Goal: Task Accomplishment & Management: Complete application form

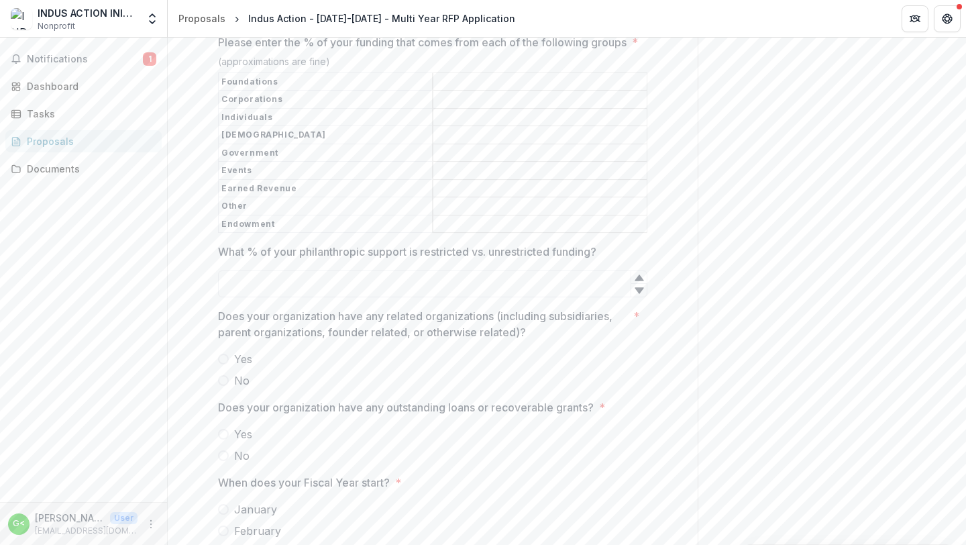
scroll to position [5008, 0]
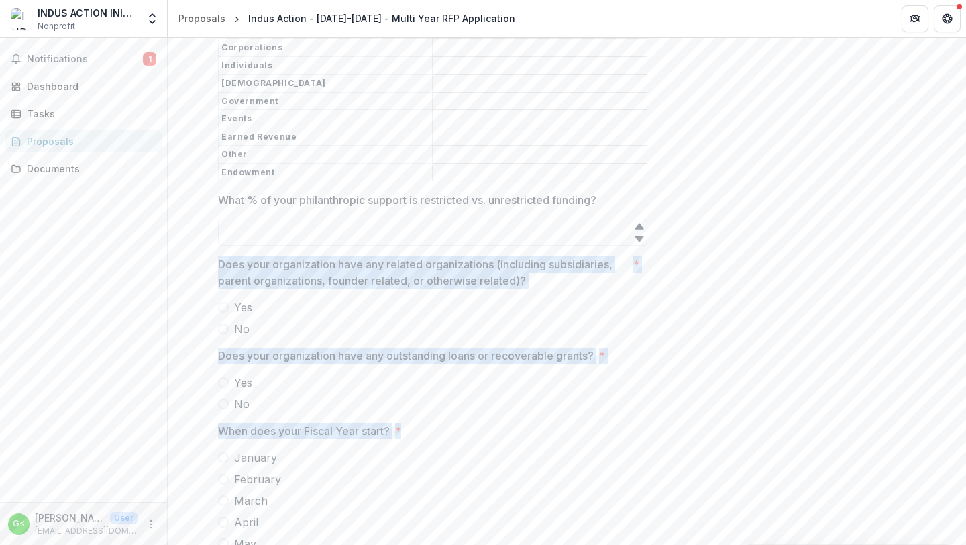
drag, startPoint x: 217, startPoint y: 276, endPoint x: 376, endPoint y: 456, distance: 239.1
copy div "Does your organization have any related organizations (including subsidiaries, …"
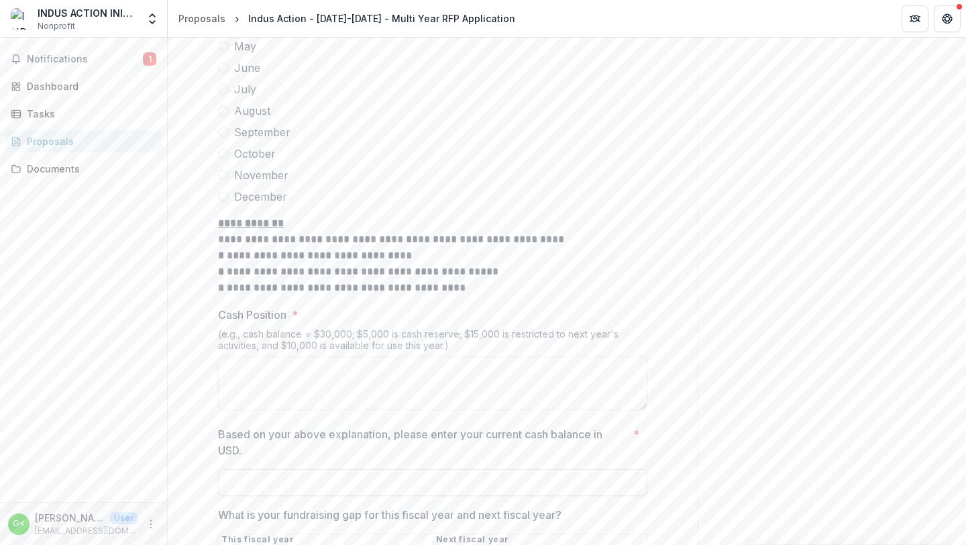
scroll to position [5517, 0]
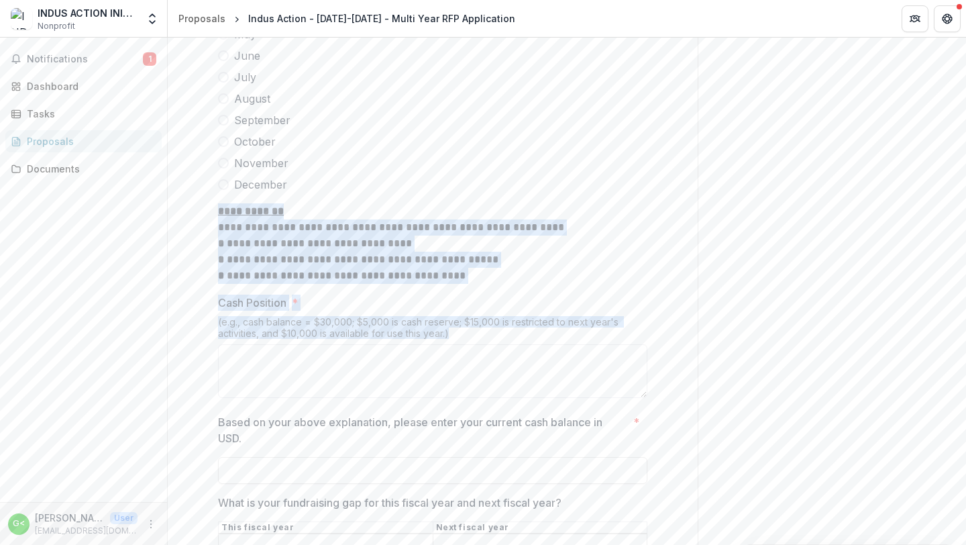
drag, startPoint x: 216, startPoint y: 226, endPoint x: 454, endPoint y: 345, distance: 265.6
copy div "**********"
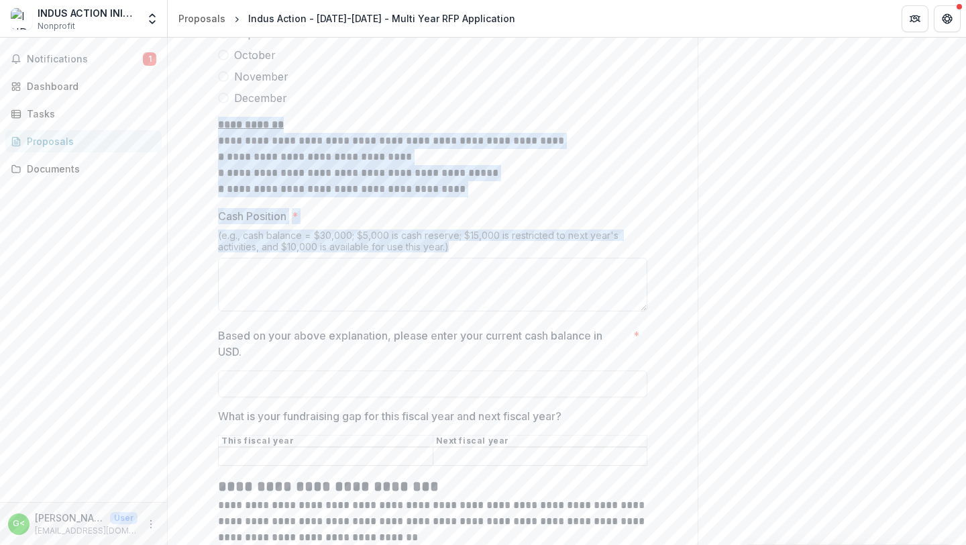
scroll to position [5544, 0]
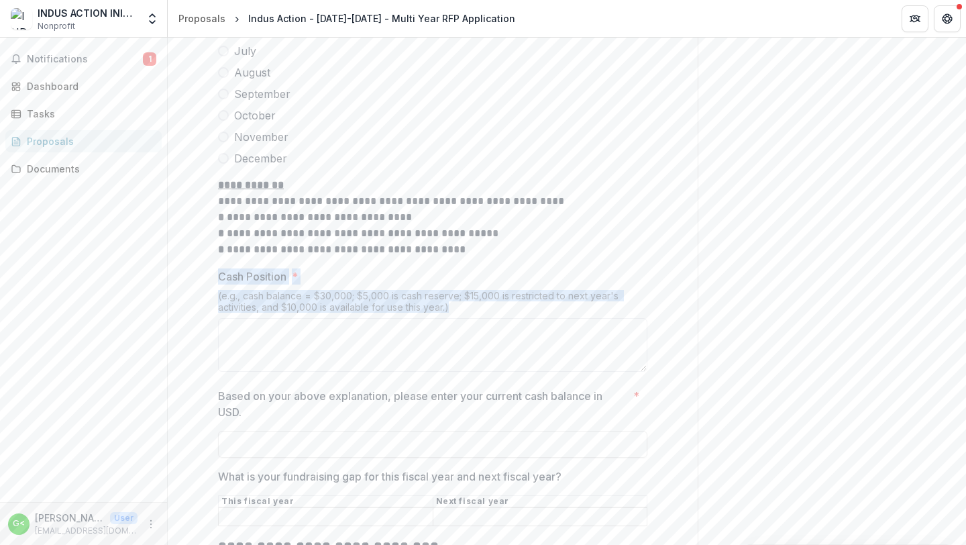
drag, startPoint x: 218, startPoint y: 291, endPoint x: 456, endPoint y: 325, distance: 239.9
click at [456, 325] on div "Cash Position * (e.g., cash balance = $30,000; $5,000 is cash reserve; $15,000 …" at bounding box center [432, 322] width 429 height 109
copy div "Cash Position * (e.g., cash balance = $30,000; $5,000 is cash reserve; $15,000 …"
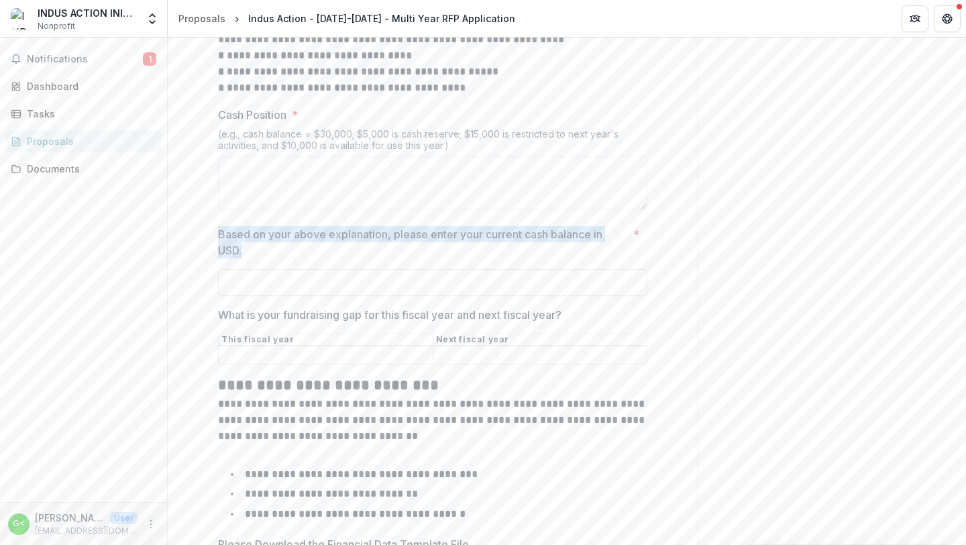
drag, startPoint x: 243, startPoint y: 266, endPoint x: 217, endPoint y: 249, distance: 31.5
click at [218, 249] on p "Based on your above explanation, please enter your current cash balance in USD." at bounding box center [423, 242] width 410 height 32
copy p "Based on your above explanation, please enter your current cash balance in USD."
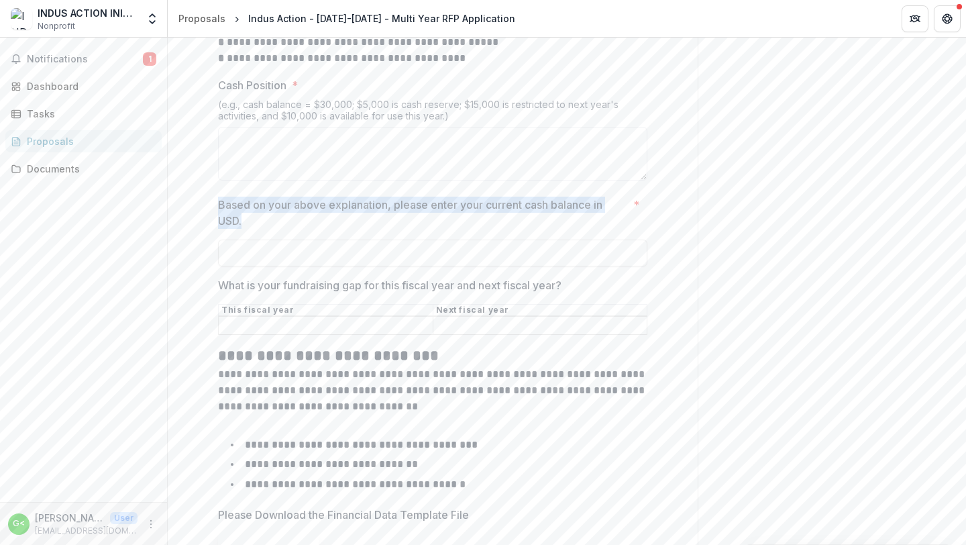
scroll to position [5737, 0]
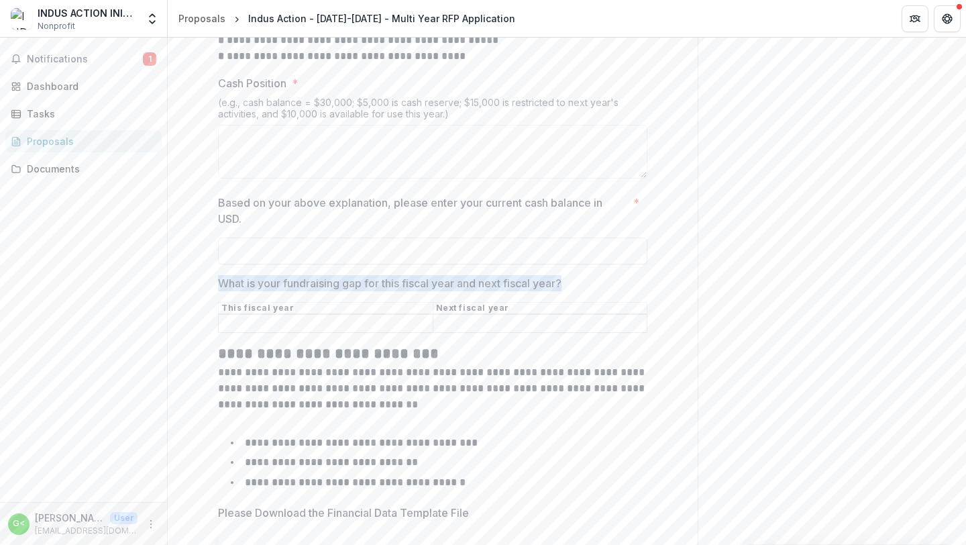
drag, startPoint x: 215, startPoint y: 299, endPoint x: 570, endPoint y: 301, distance: 355.0
copy p "What is your fundraising gap for this fiscal year and next fiscal year?"
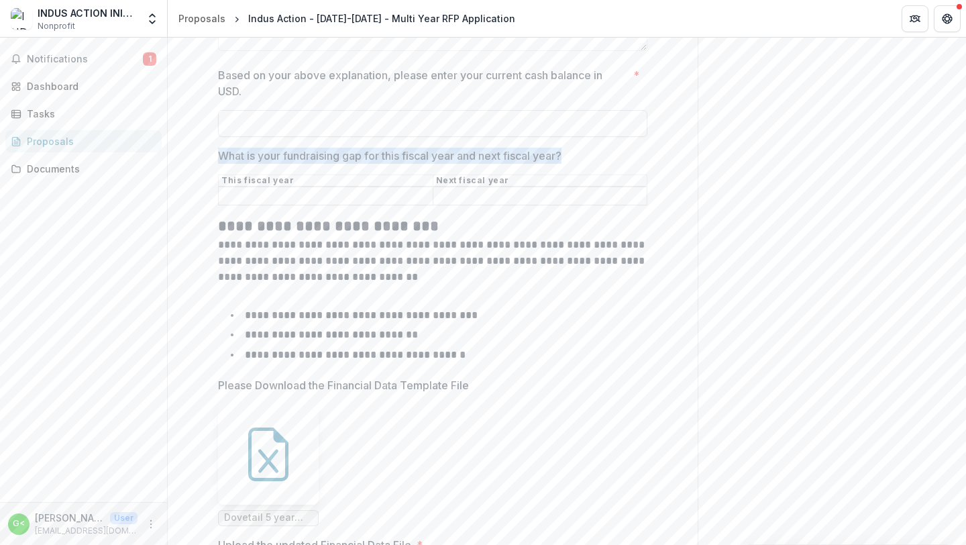
scroll to position [5892, 0]
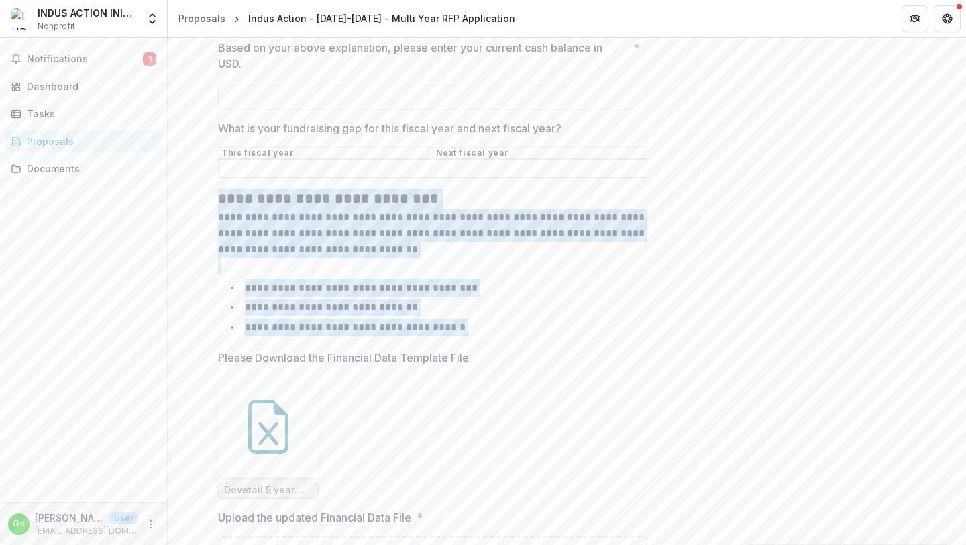
drag, startPoint x: 218, startPoint y: 215, endPoint x: 480, endPoint y: 362, distance: 300.1
copy div "**********"
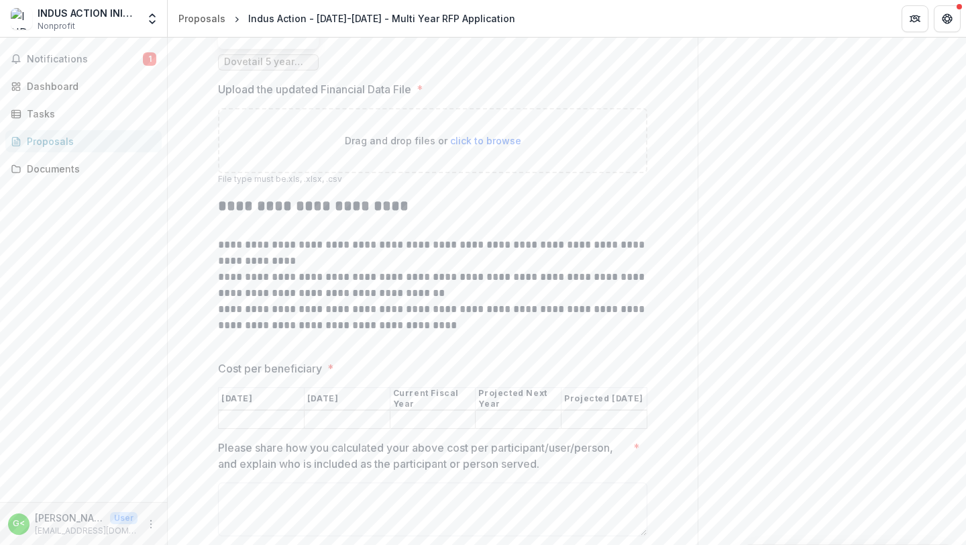
scroll to position [6329, 0]
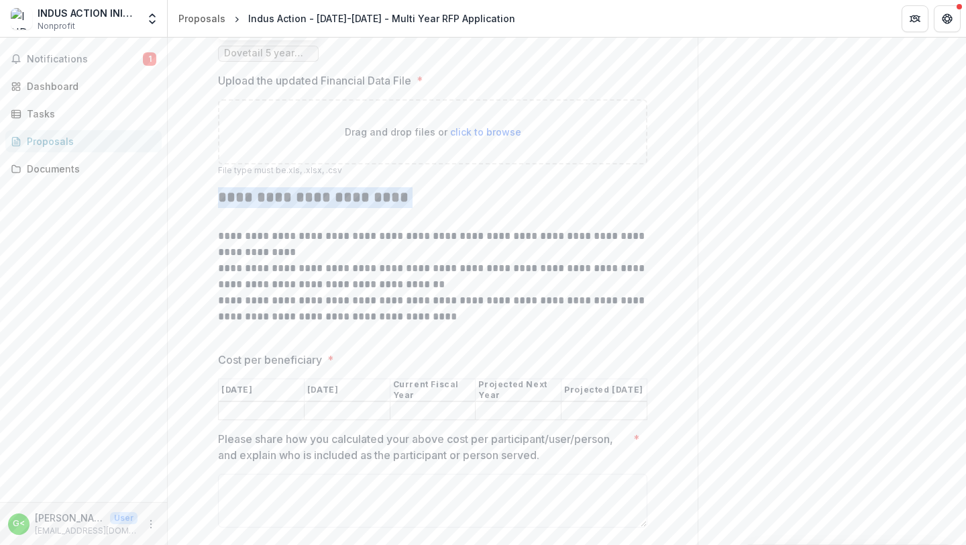
drag, startPoint x: 216, startPoint y: 209, endPoint x: 402, endPoint y: 222, distance: 186.3
click at [402, 222] on h2 "**********" at bounding box center [432, 208] width 429 height 42
copy h2 "**********"
drag, startPoint x: 219, startPoint y: 248, endPoint x: 439, endPoint y: 321, distance: 231.9
click at [439, 321] on div "**********" at bounding box center [432, 264] width 429 height 154
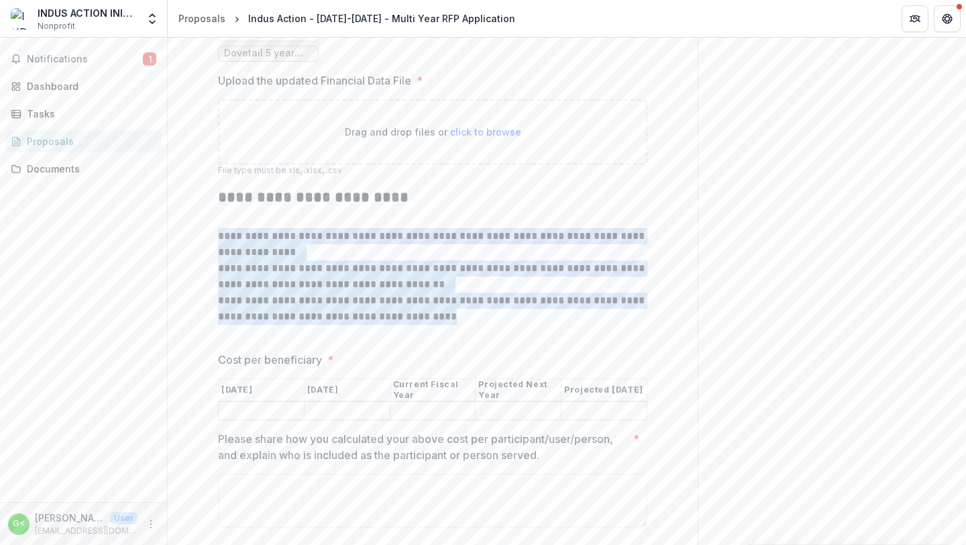
drag, startPoint x: 464, startPoint y: 333, endPoint x: 215, endPoint y: 250, distance: 262.3
copy div "**********"
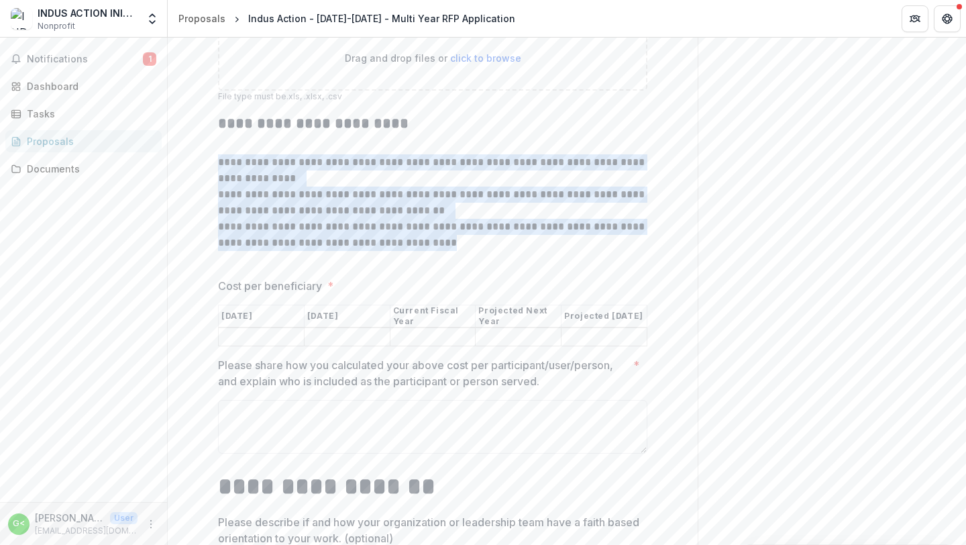
scroll to position [6430, 0]
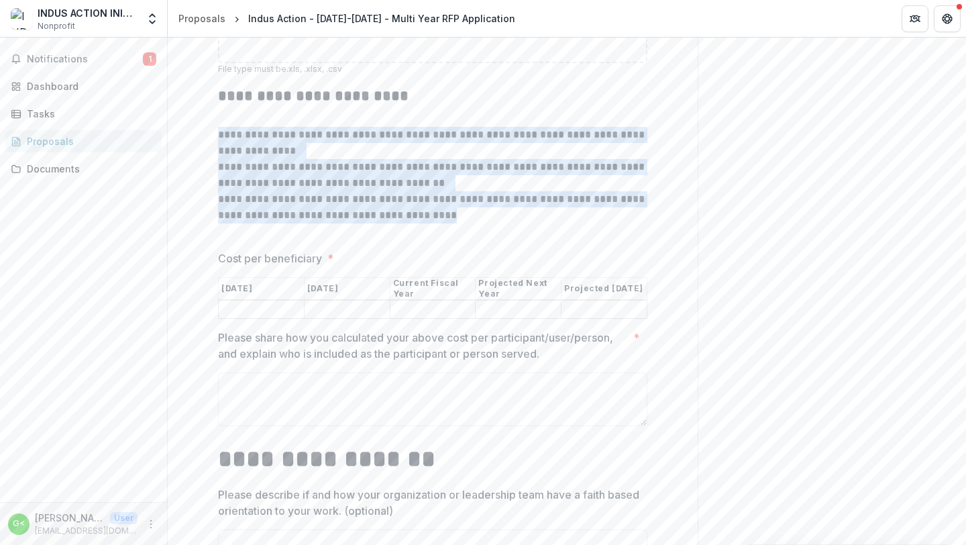
drag, startPoint x: 216, startPoint y: 271, endPoint x: 570, endPoint y: 369, distance: 366.9
copy div "Cost per beneficiary * [DATE] [DATE] Current Fiscal Year Projected Next Year Pr…"
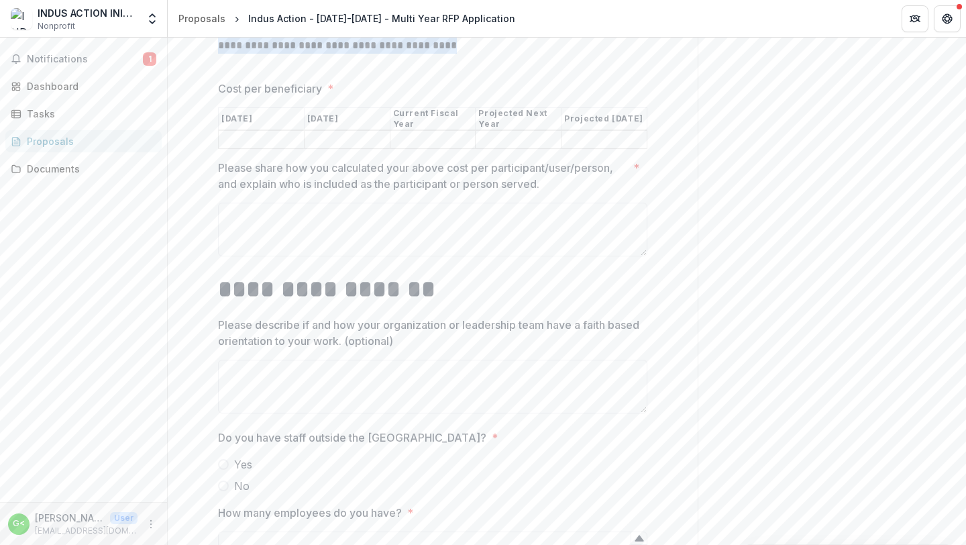
scroll to position [6618, 0]
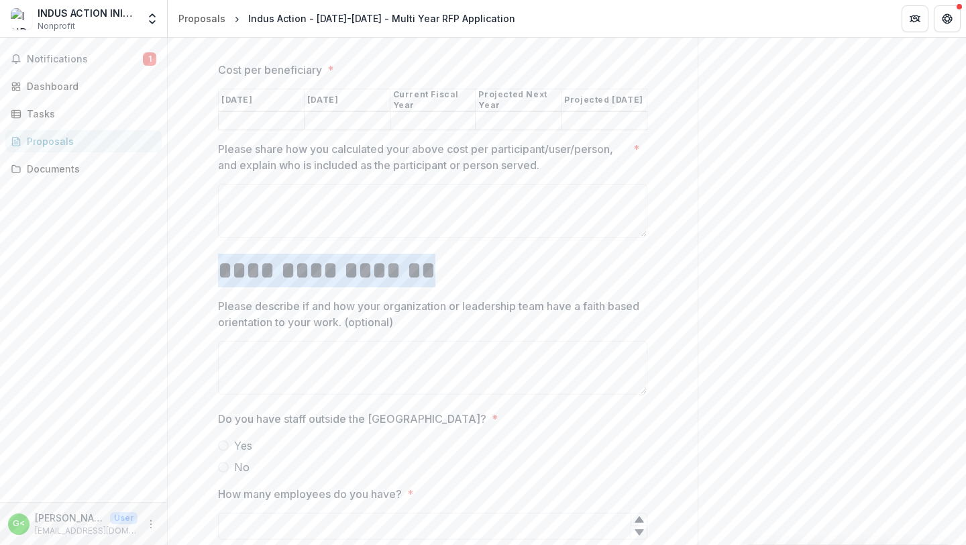
drag, startPoint x: 215, startPoint y: 275, endPoint x: 499, endPoint y: 284, distance: 283.3
copy h1 "**********"
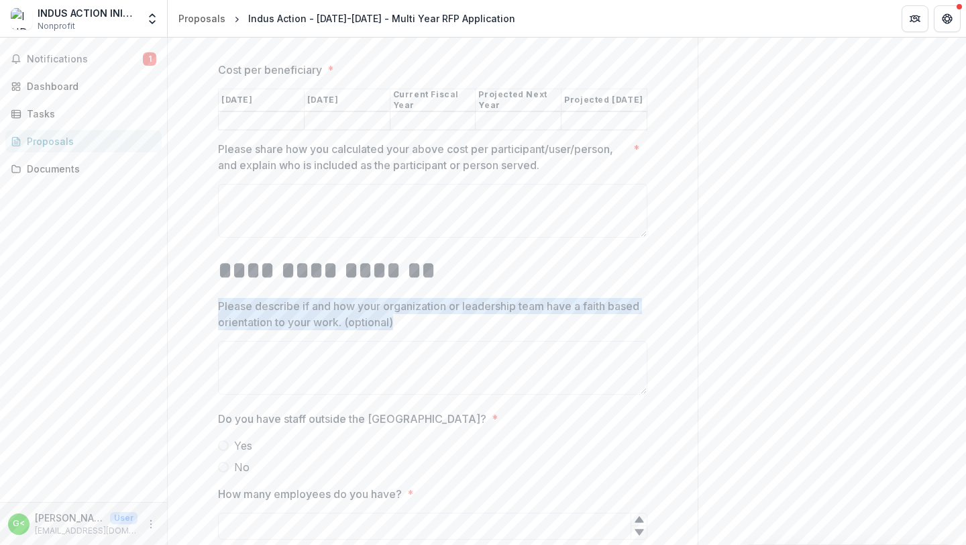
drag, startPoint x: 438, startPoint y: 340, endPoint x: 211, endPoint y: 319, distance: 227.7
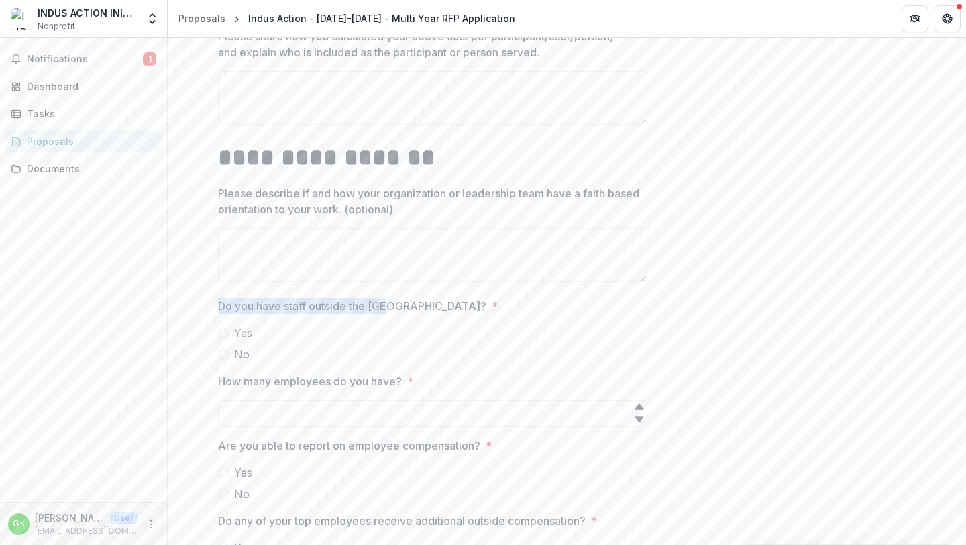
drag, startPoint x: 216, startPoint y: 317, endPoint x: 389, endPoint y: 317, distance: 173.1
click at [389, 314] on span "Do you have staff outside the [GEOGRAPHIC_DATA]? *" at bounding box center [428, 306] width 421 height 16
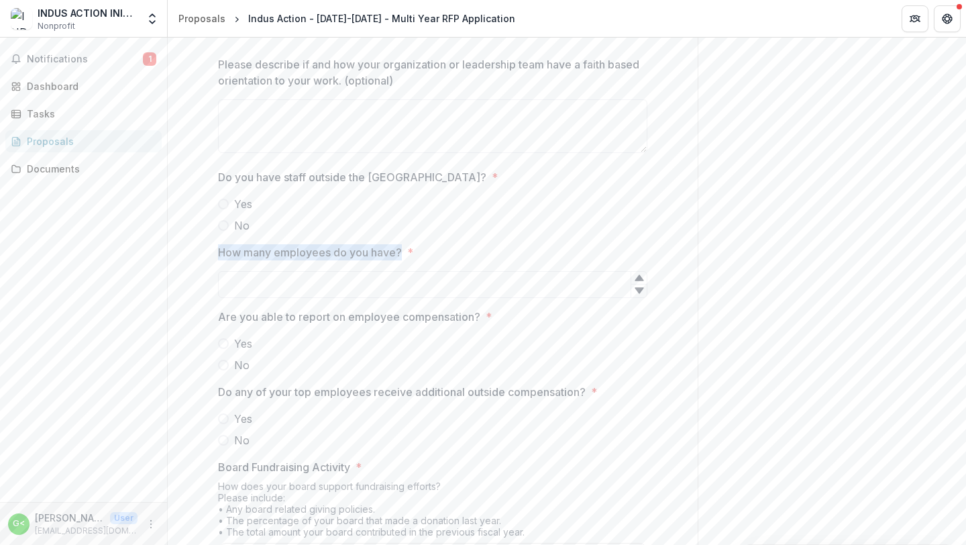
drag, startPoint x: 217, startPoint y: 265, endPoint x: 401, endPoint y: 264, distance: 183.9
click at [401, 260] on label "How many employees do you have? *" at bounding box center [428, 252] width 421 height 16
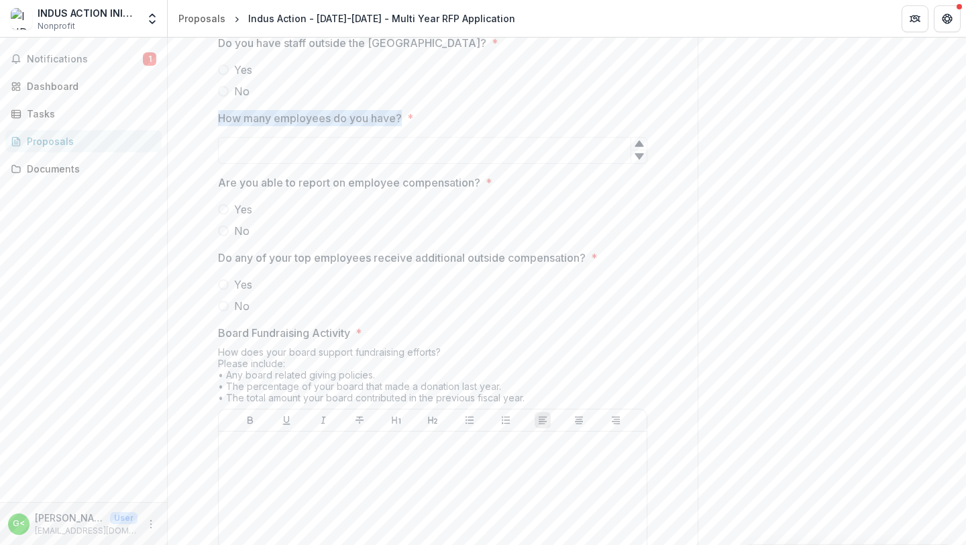
scroll to position [6996, 0]
click at [224, 213] on span at bounding box center [223, 208] width 11 height 11
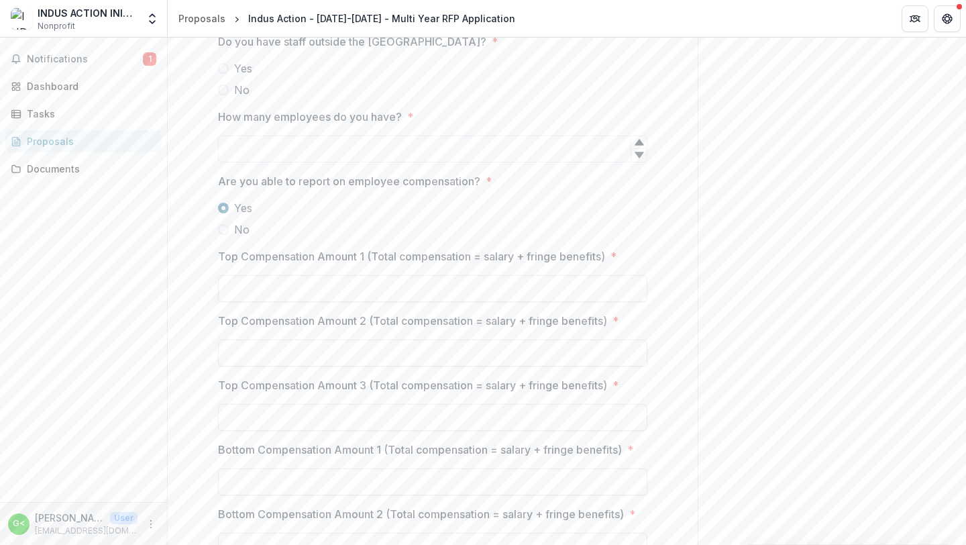
click at [224, 213] on span at bounding box center [223, 208] width 11 height 11
drag, startPoint x: 219, startPoint y: 190, endPoint x: 479, endPoint y: 198, distance: 260.5
click at [479, 189] on span "Are you able to report on employee compensation? *" at bounding box center [428, 181] width 421 height 16
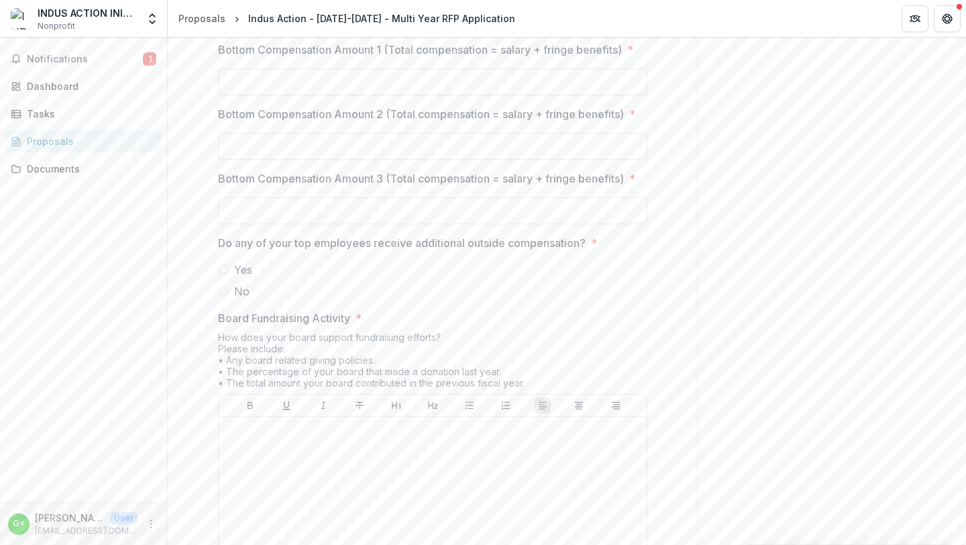
scroll to position [7396, 0]
drag, startPoint x: 215, startPoint y: 253, endPoint x: 242, endPoint y: 307, distance: 60.0
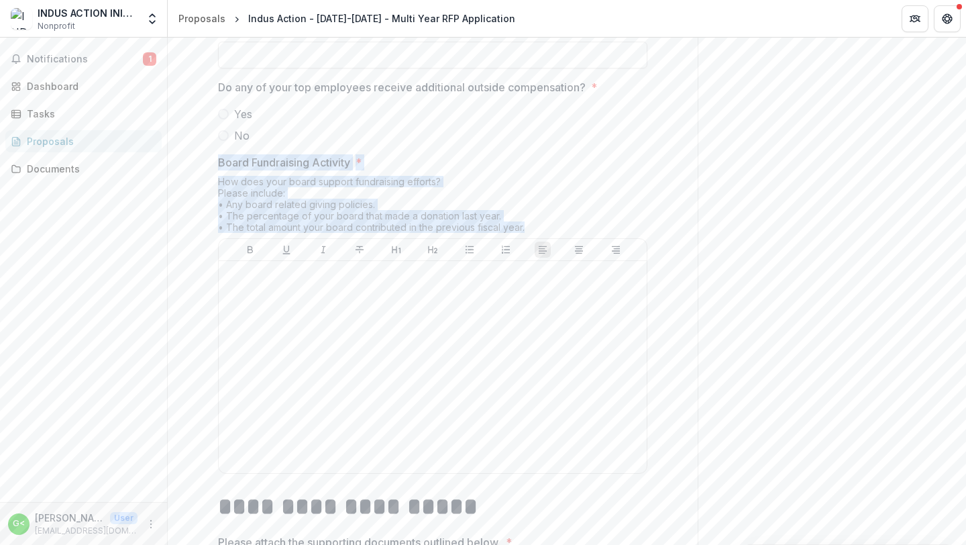
drag, startPoint x: 527, startPoint y: 239, endPoint x: 217, endPoint y: 178, distance: 315.3
click at [218, 178] on div "Board Fundraising Activity * How does your board support fundraising efforts? P…" at bounding box center [432, 316] width 429 height 325
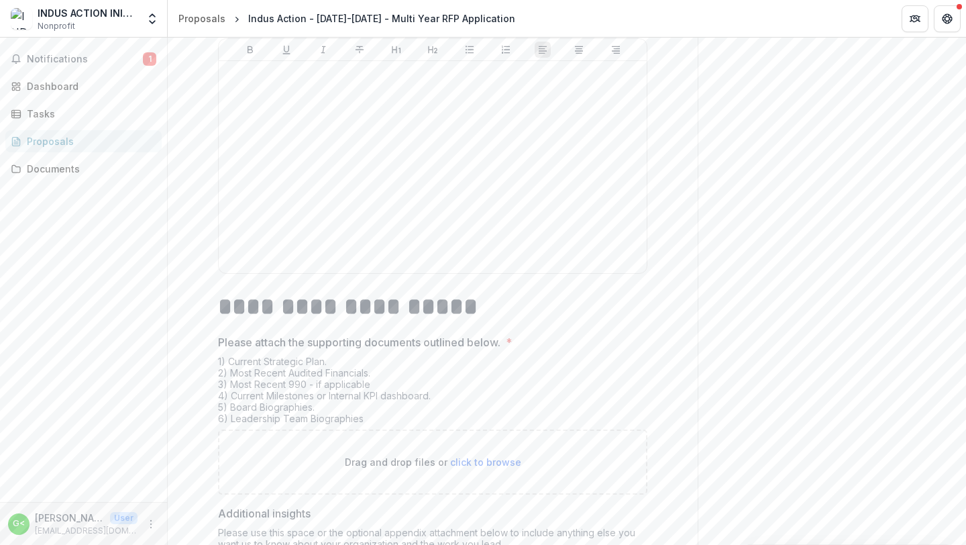
scroll to position [7816, 0]
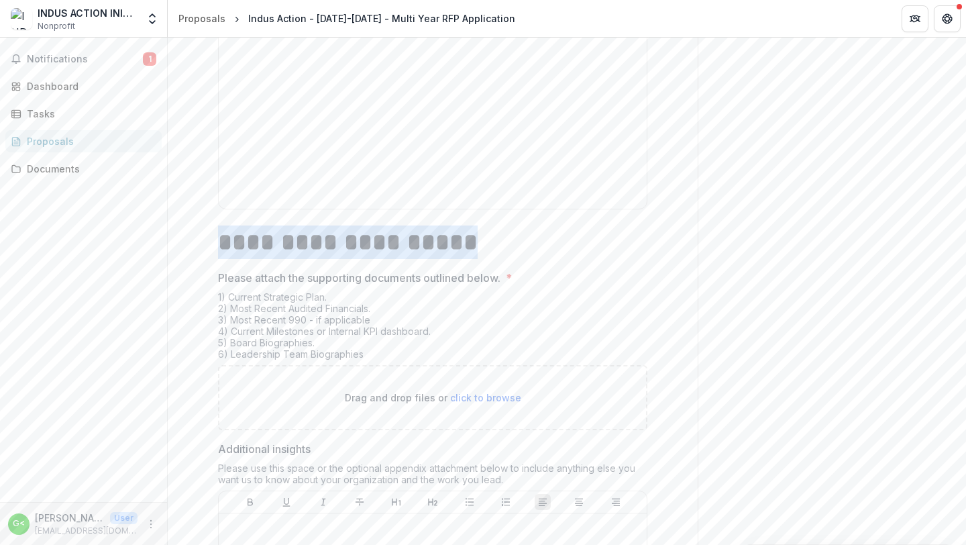
drag, startPoint x: 215, startPoint y: 251, endPoint x: 482, endPoint y: 269, distance: 268.3
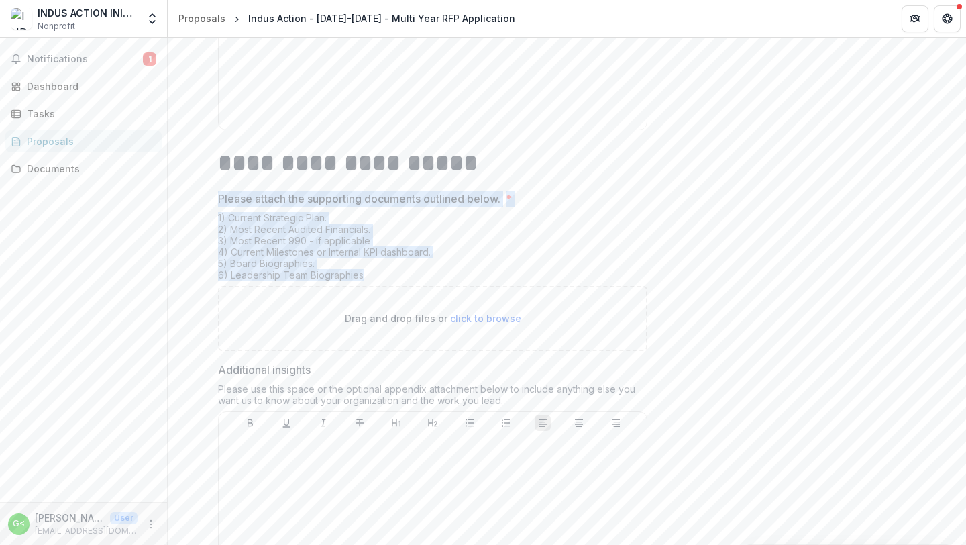
drag, startPoint x: 364, startPoint y: 290, endPoint x: 211, endPoint y: 215, distance: 169.5
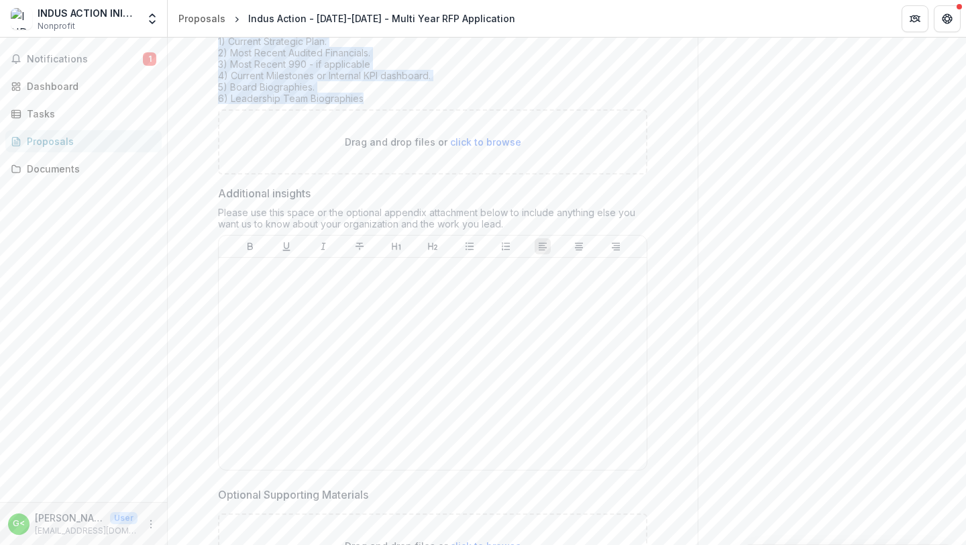
scroll to position [8048, 0]
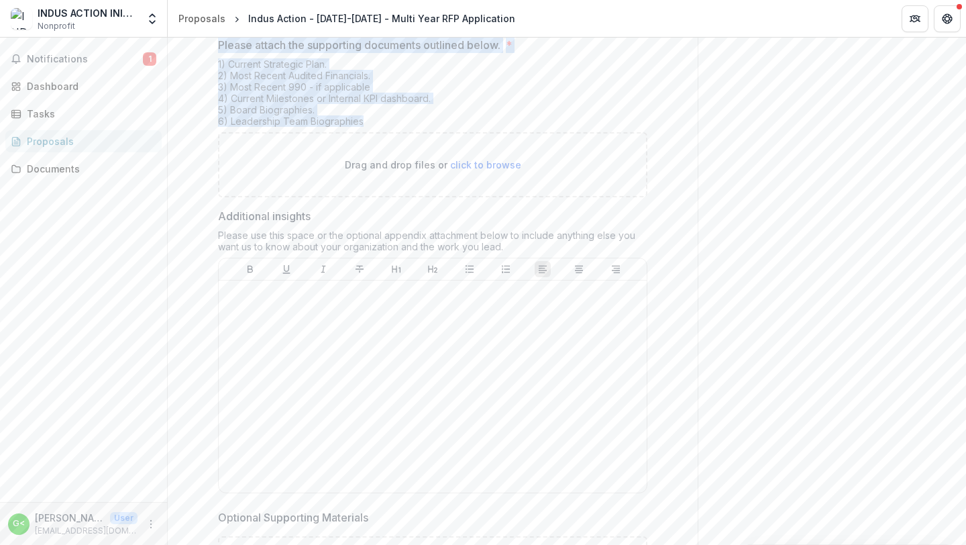
drag, startPoint x: 217, startPoint y: 228, endPoint x: 525, endPoint y: 259, distance: 309.5
click at [525, 259] on div "Additional insights Please use this space or the optional appendix attachment b…" at bounding box center [432, 353] width 429 height 291
